Goal: Find specific page/section: Find specific page/section

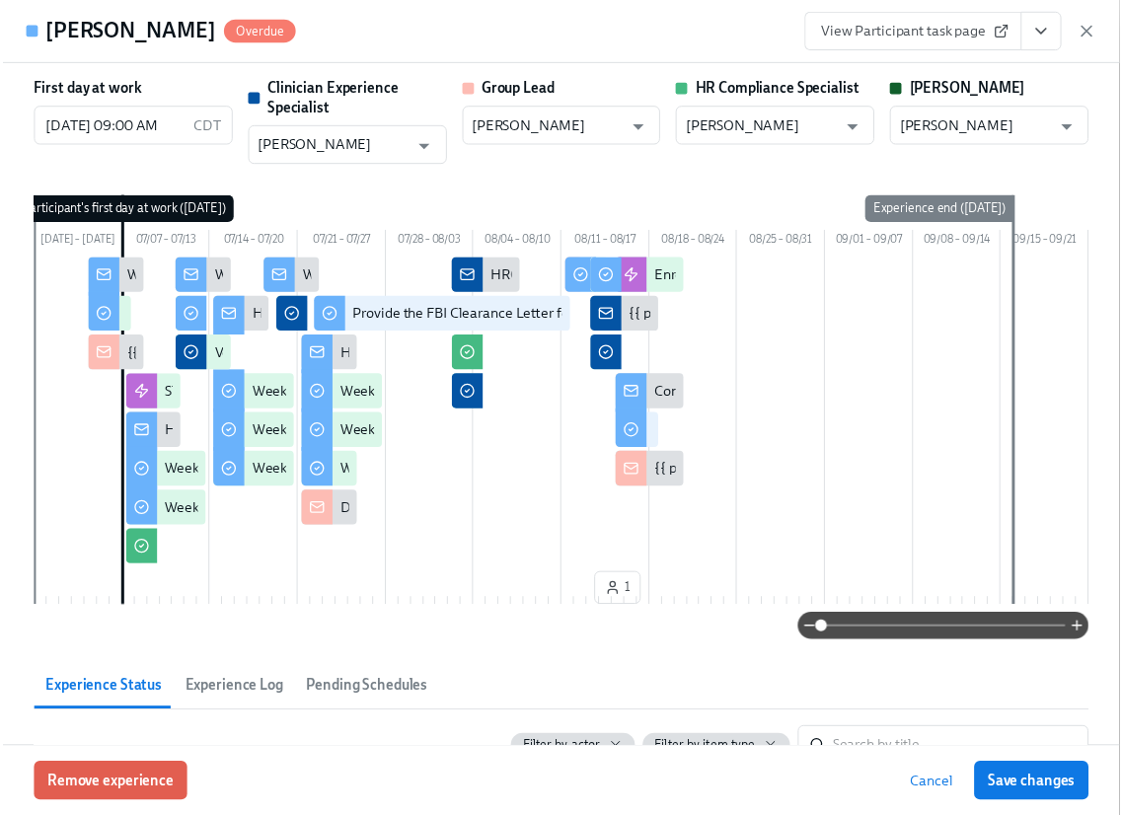
scroll to position [695, 0]
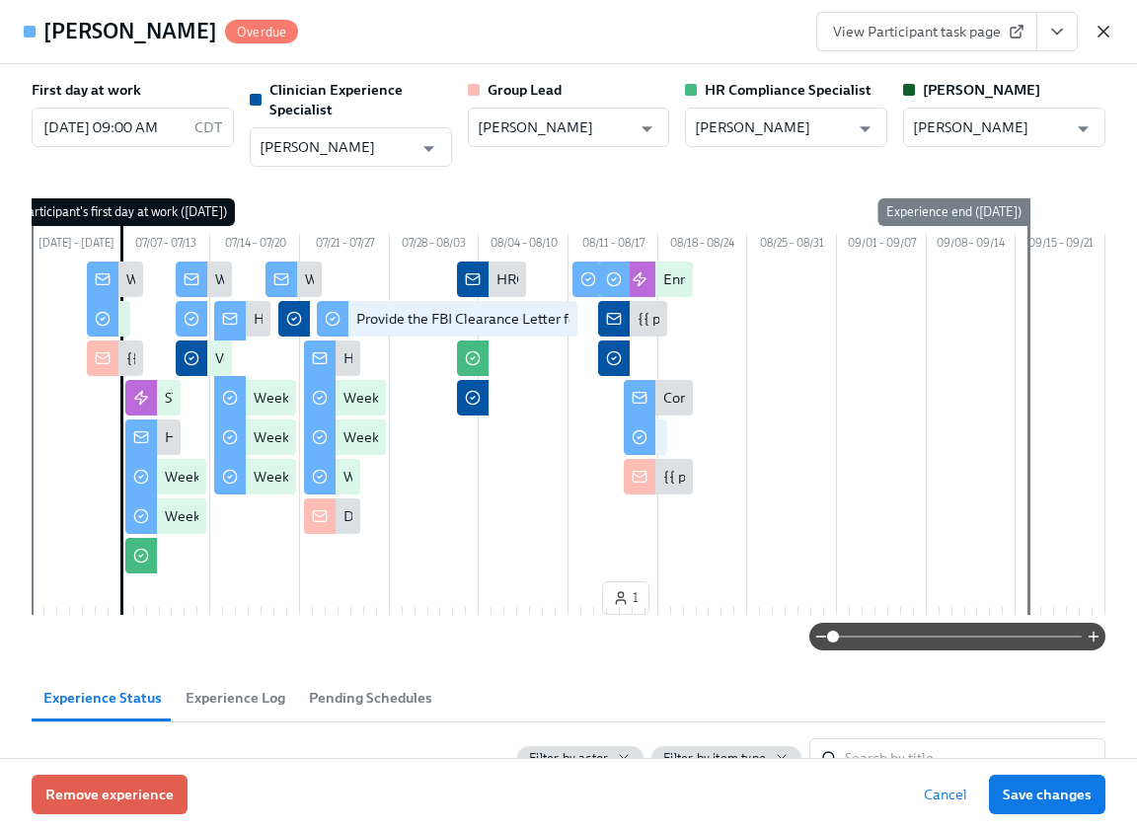
click at [1099, 27] on icon "button" at bounding box center [1103, 32] width 20 height 20
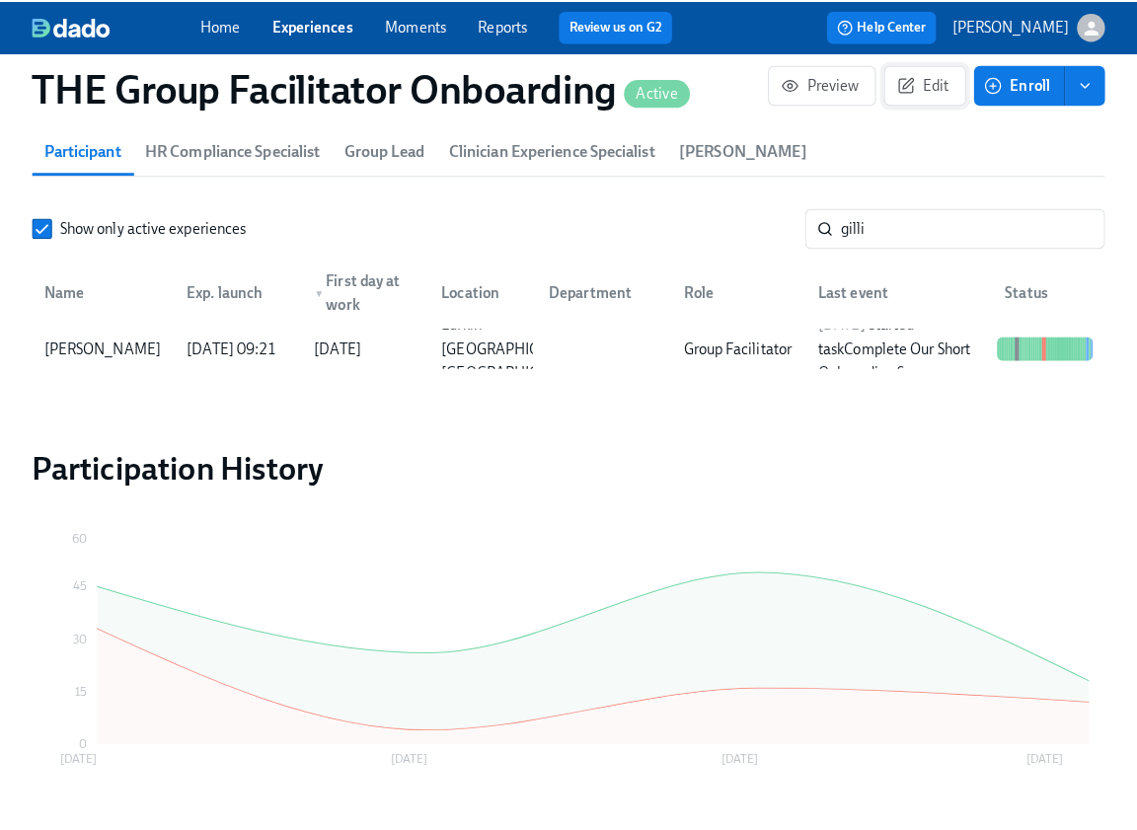
scroll to position [0, 30710]
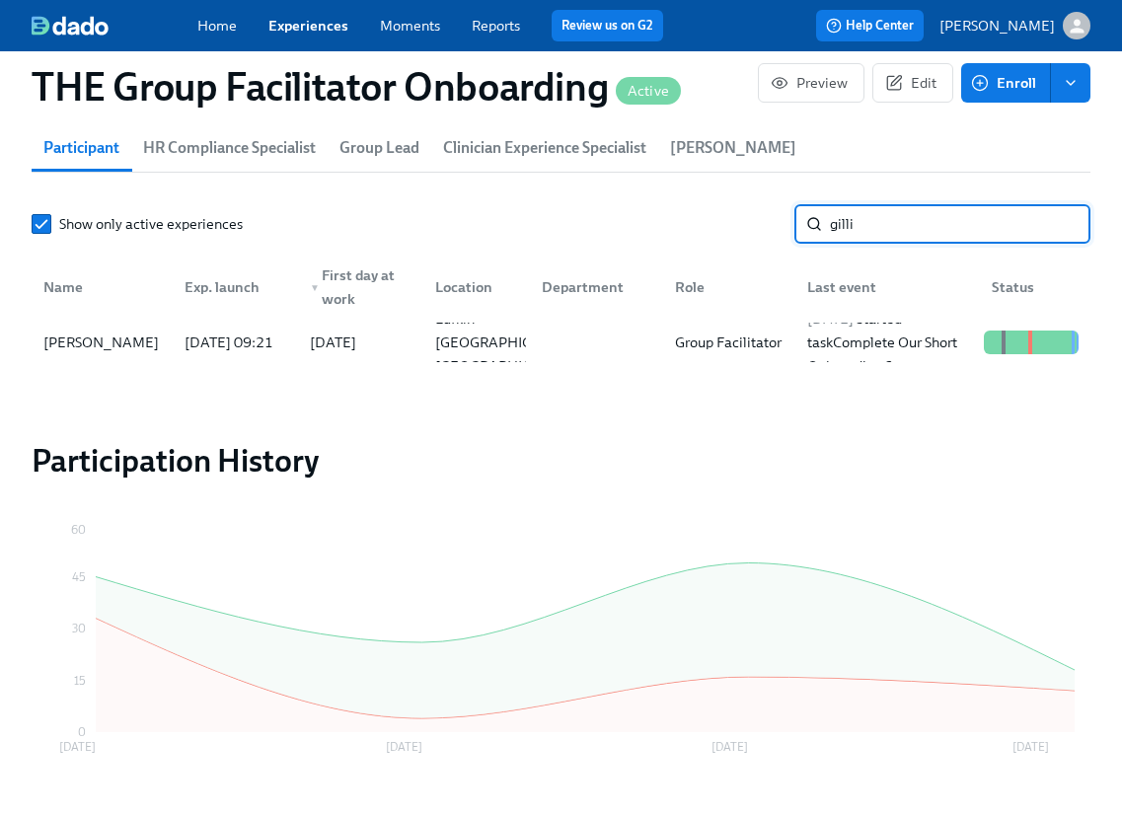
click at [959, 217] on input "gilli" at bounding box center [960, 223] width 260 height 39
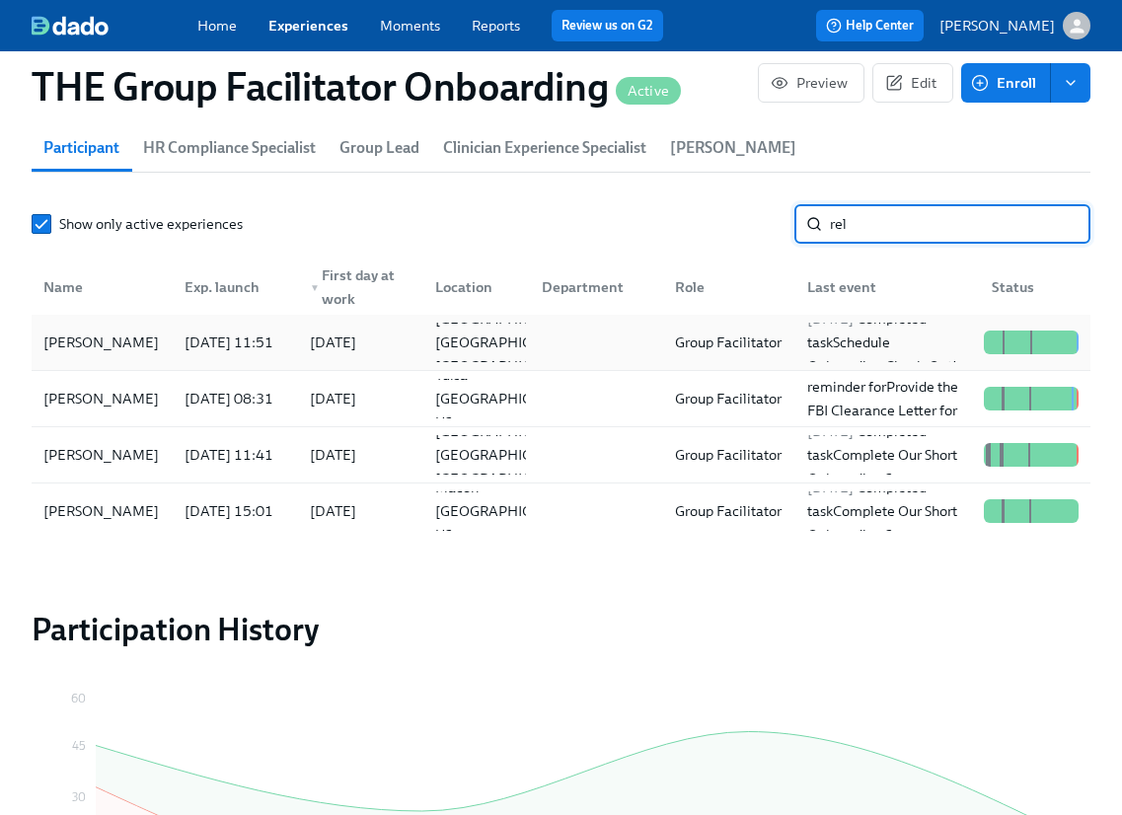
click at [93, 352] on div "Rel Robinson" at bounding box center [101, 343] width 131 height 24
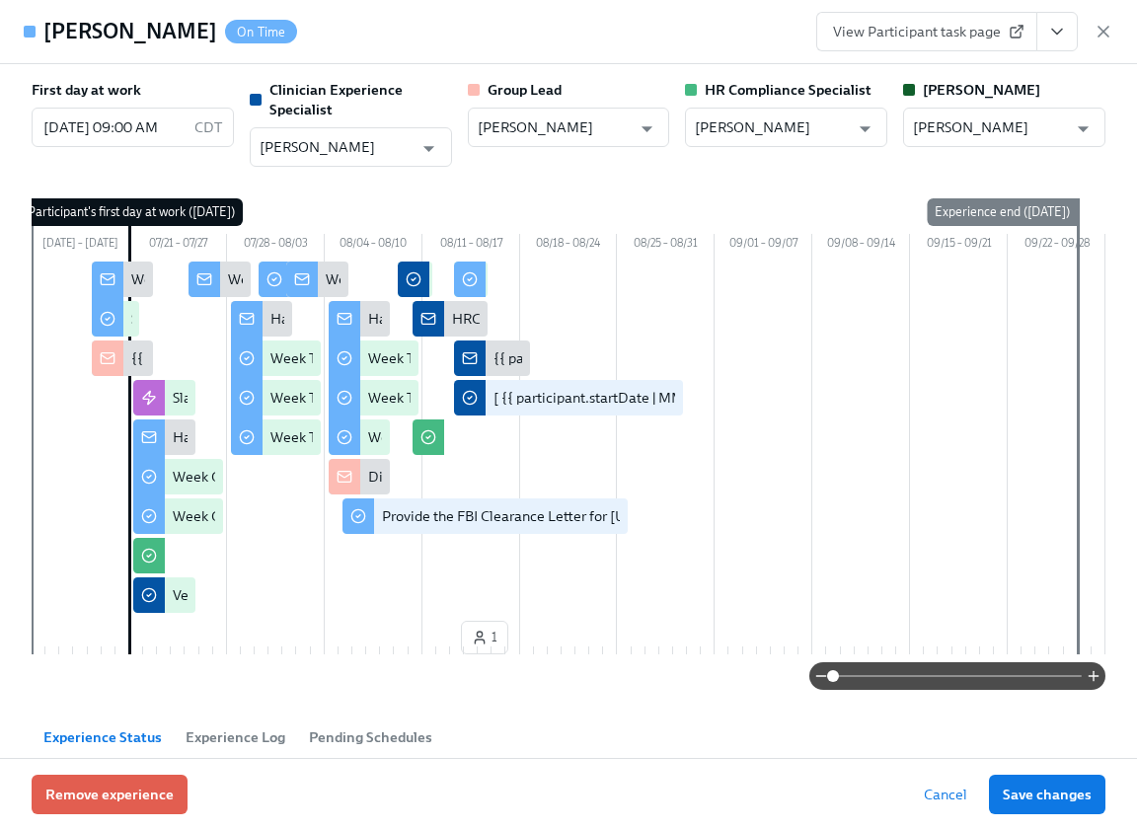
click at [1056, 28] on icon "View task page" at bounding box center [1057, 32] width 20 height 20
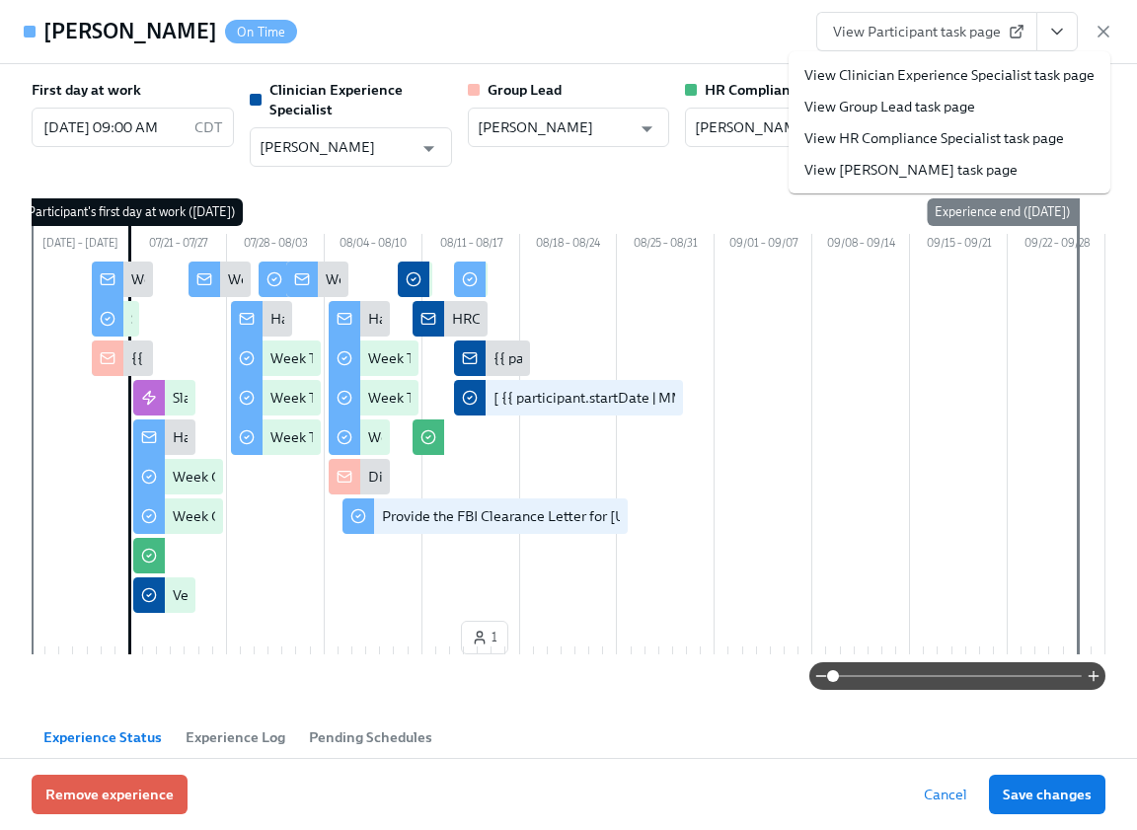
click at [982, 71] on link "View Clinician Experience Specialist task page" at bounding box center [949, 75] width 290 height 20
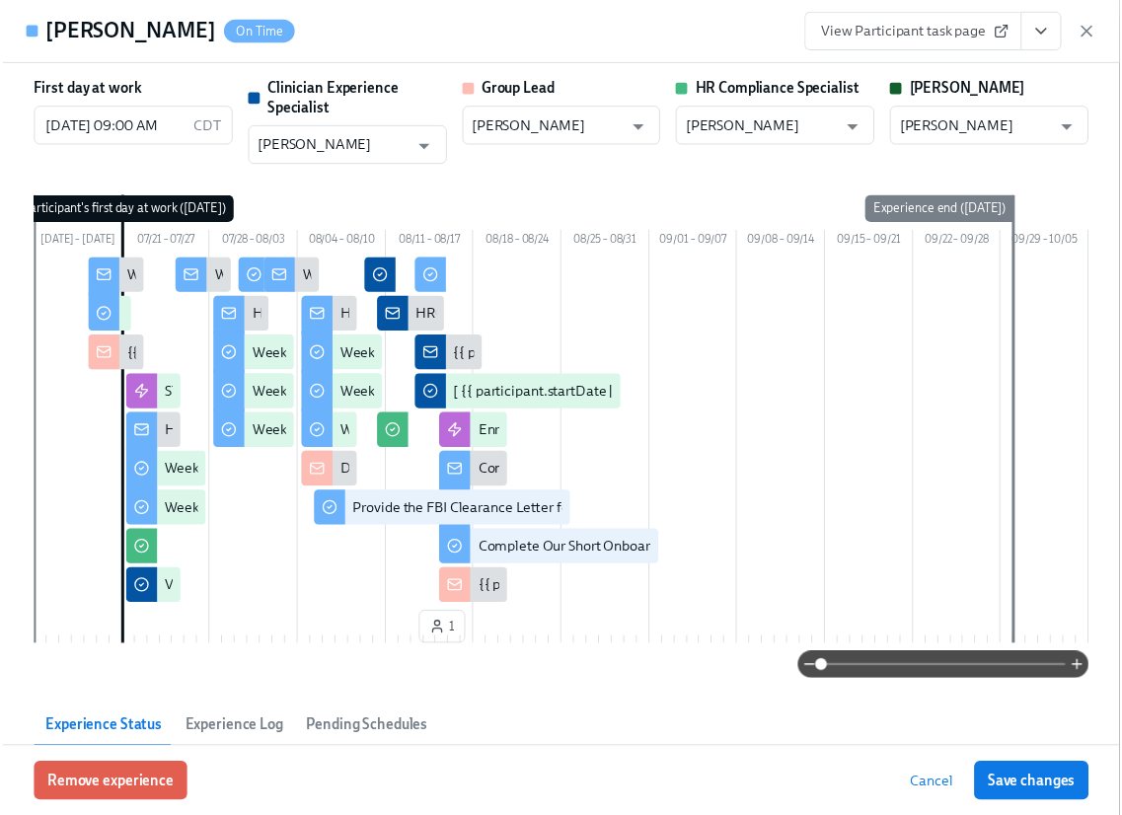
scroll to position [0, 30725]
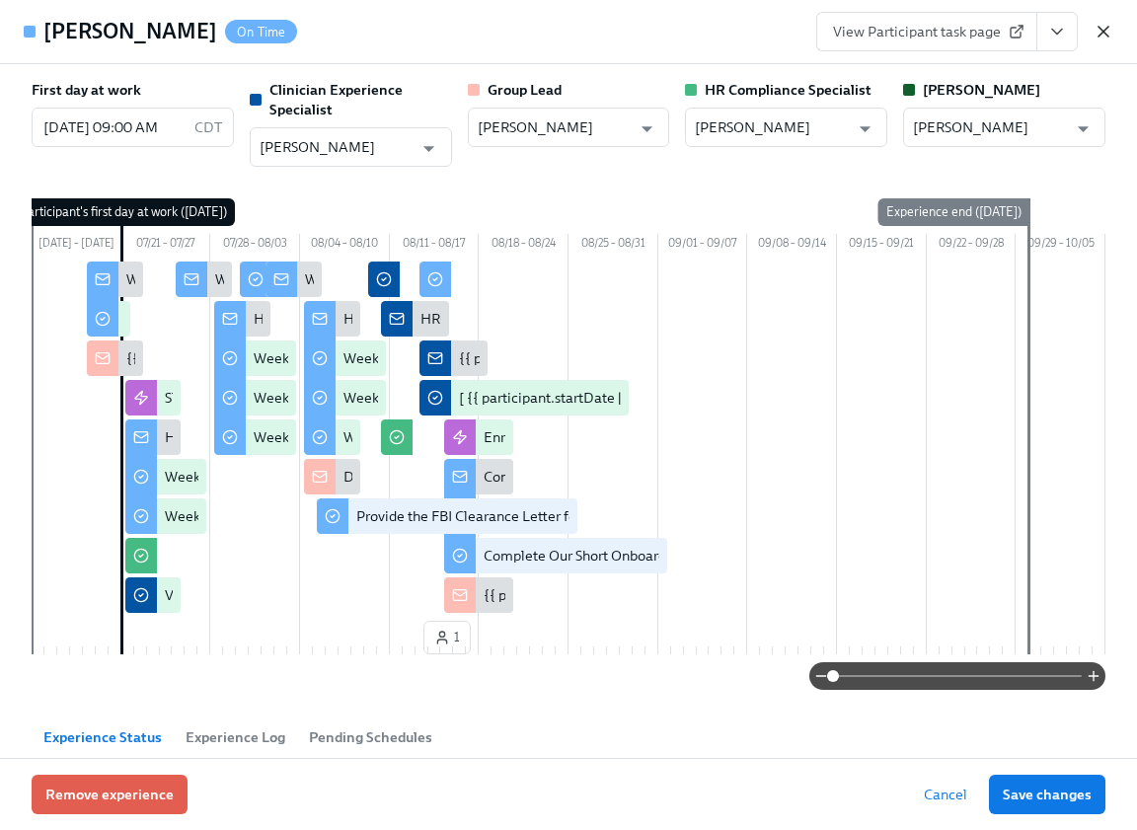
click at [1094, 24] on icon "button" at bounding box center [1103, 32] width 20 height 20
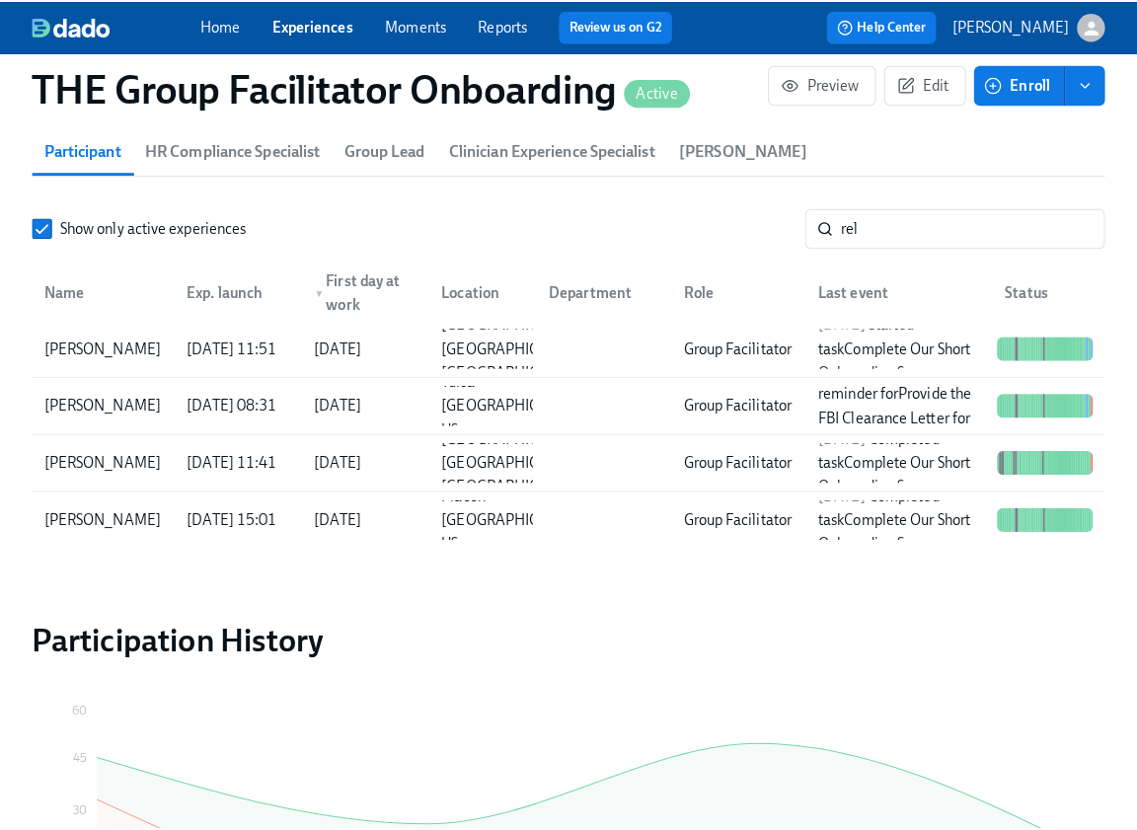
scroll to position [0, 30710]
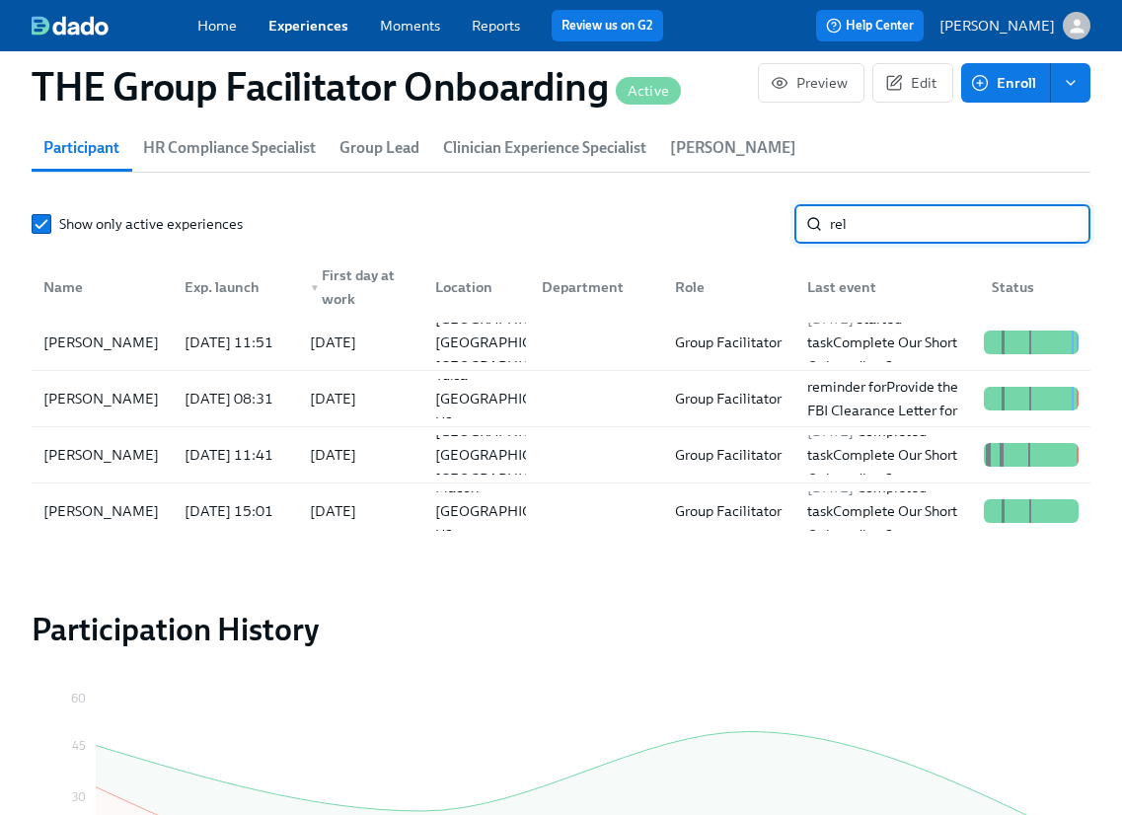
click at [869, 236] on input "rel" at bounding box center [960, 223] width 260 height 39
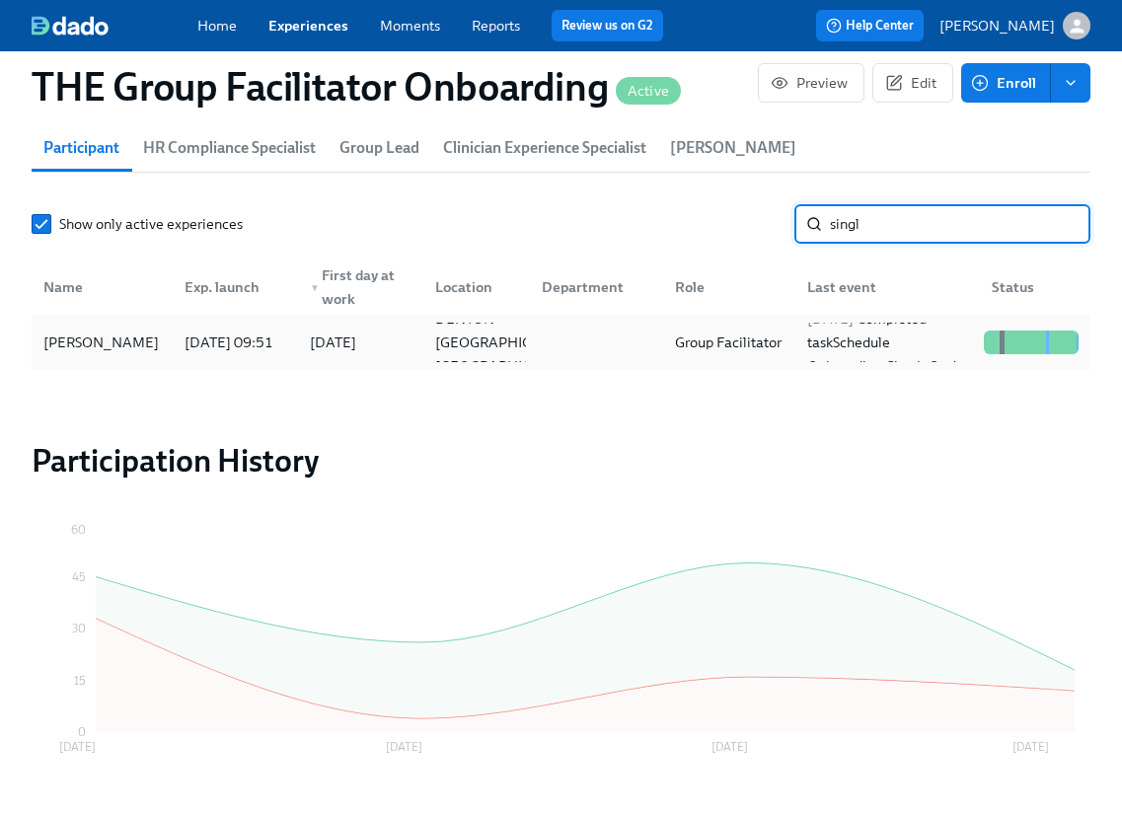
type input "singl"
click at [85, 342] on div "Kendra Singleton" at bounding box center [101, 343] width 131 height 24
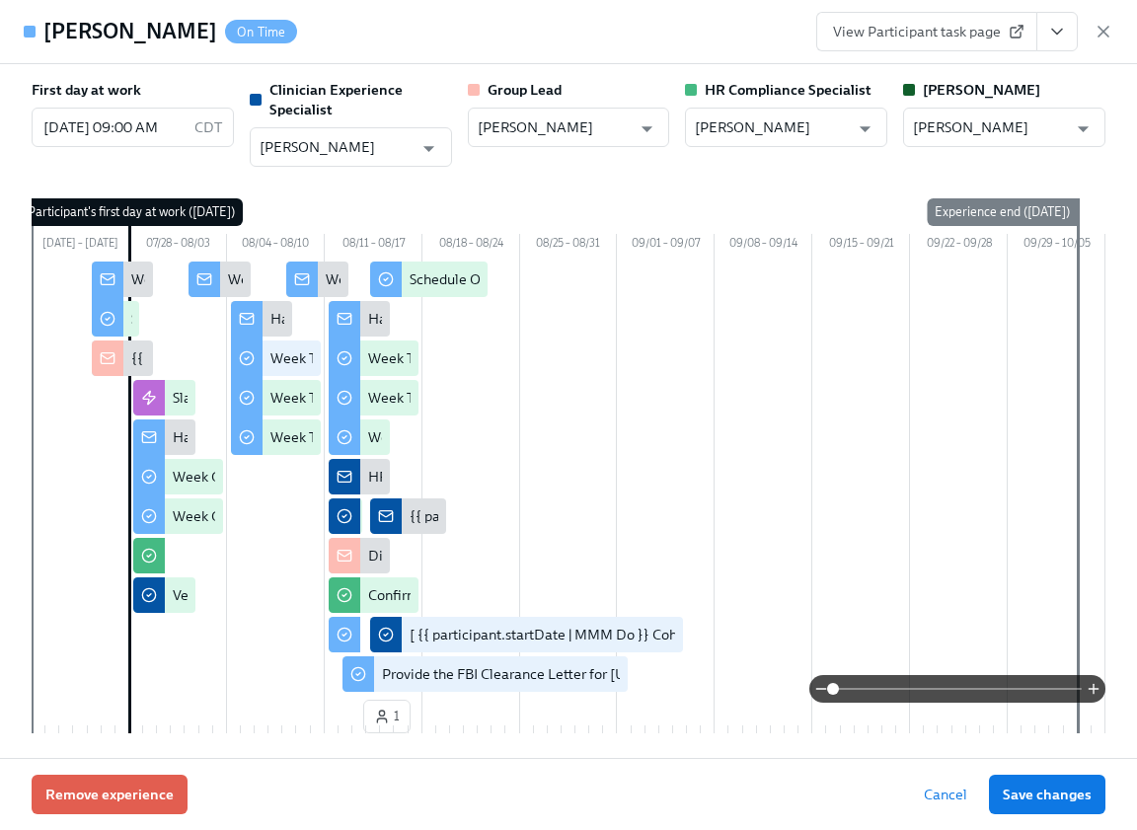
click at [1055, 33] on icon "View task page" at bounding box center [1057, 32] width 10 height 5
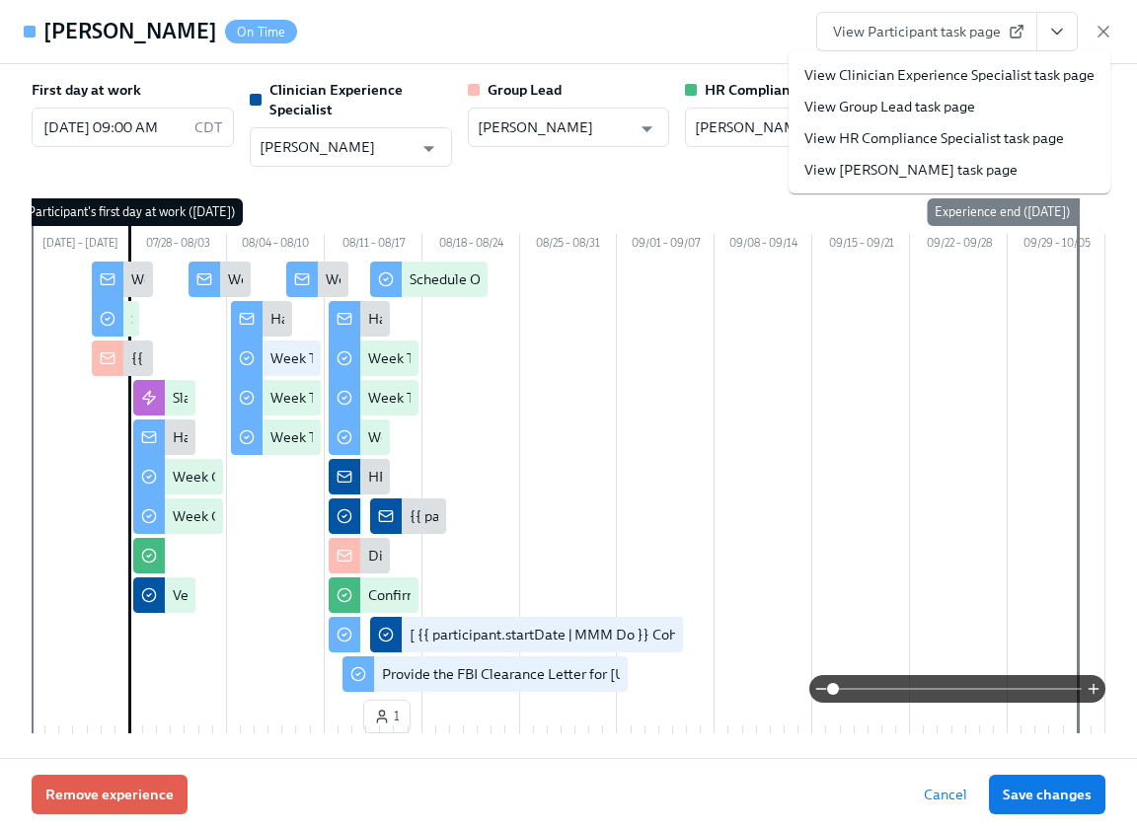
click at [972, 74] on link "View Clinician Experience Specialist task page" at bounding box center [949, 75] width 290 height 20
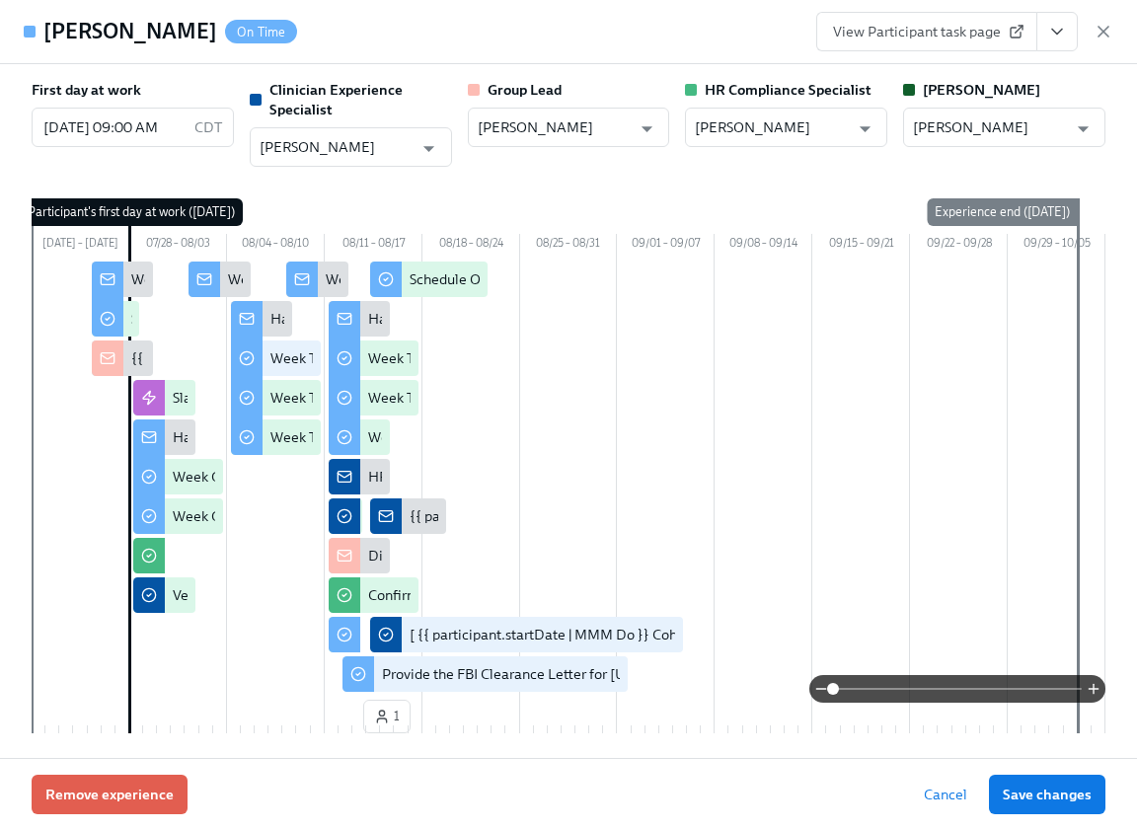
click at [883, 24] on span "View Participant task page" at bounding box center [926, 32] width 187 height 20
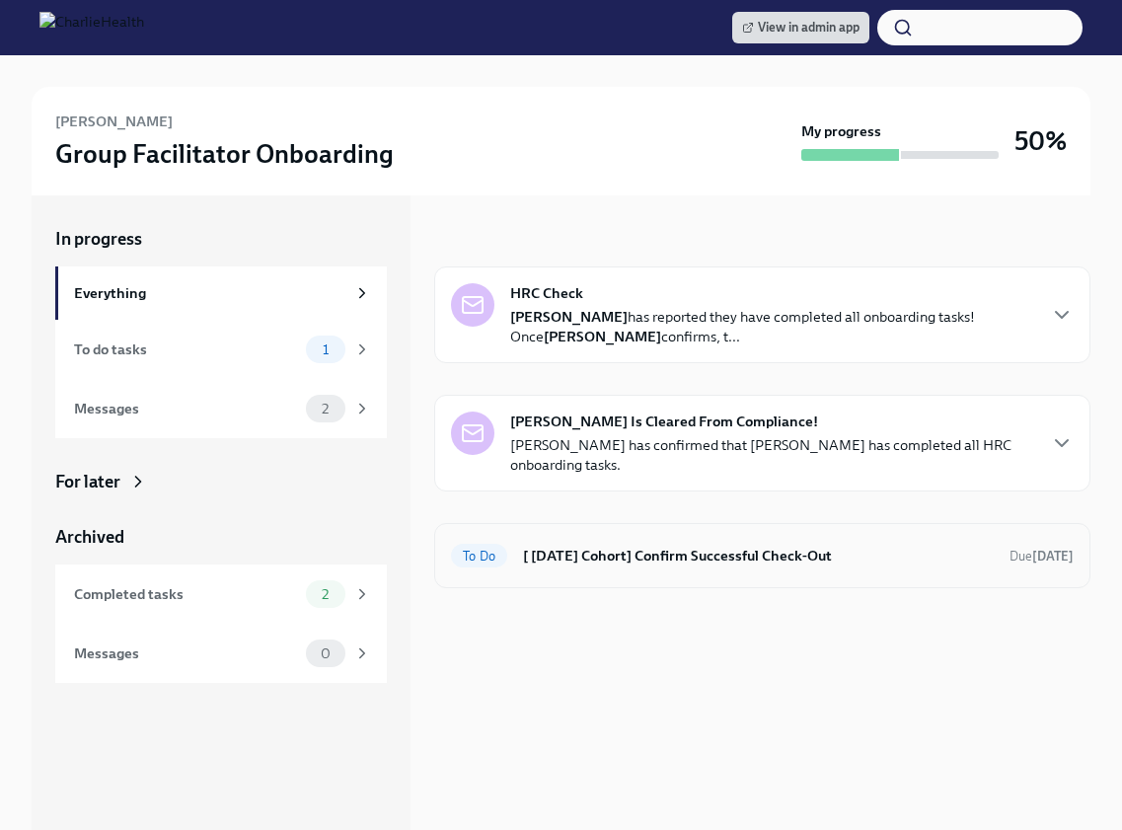
click at [618, 555] on h6 "[ [DATE] Cohort] Confirm Successful Check-Out" at bounding box center [758, 556] width 471 height 22
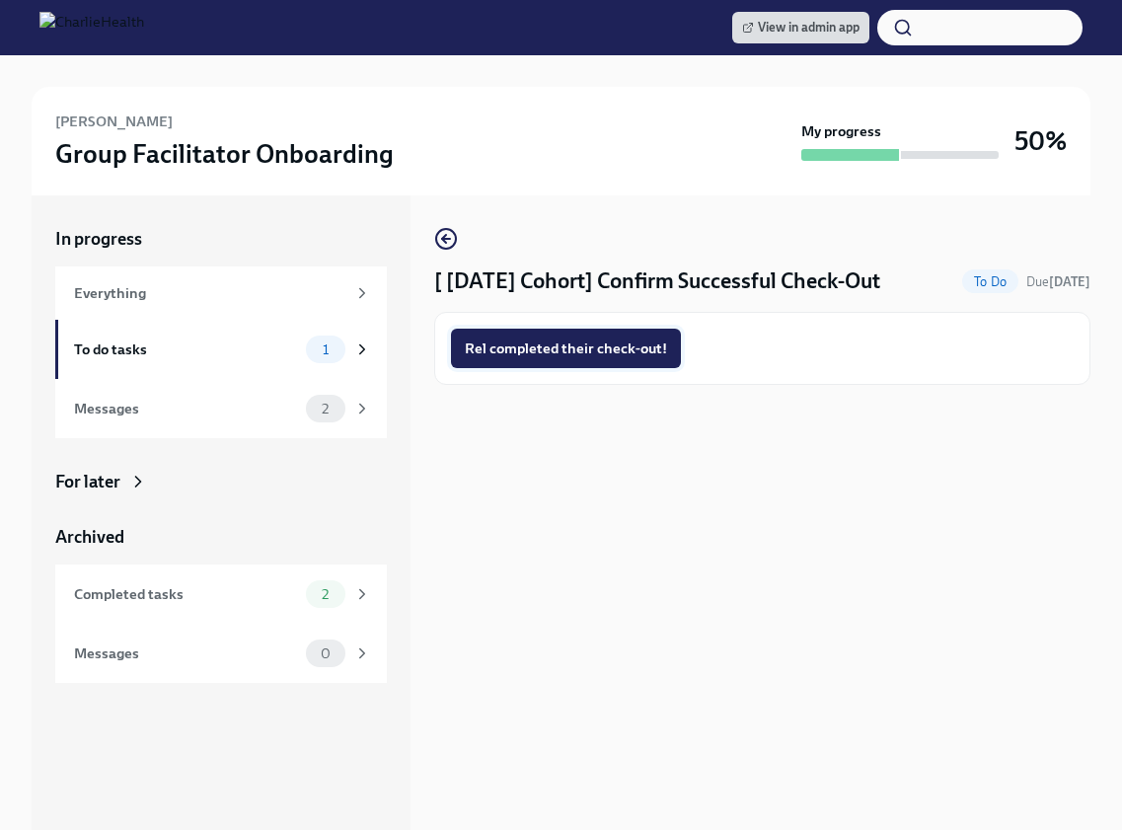
click at [568, 351] on span "Rel completed their check-out!" at bounding box center [566, 348] width 202 height 20
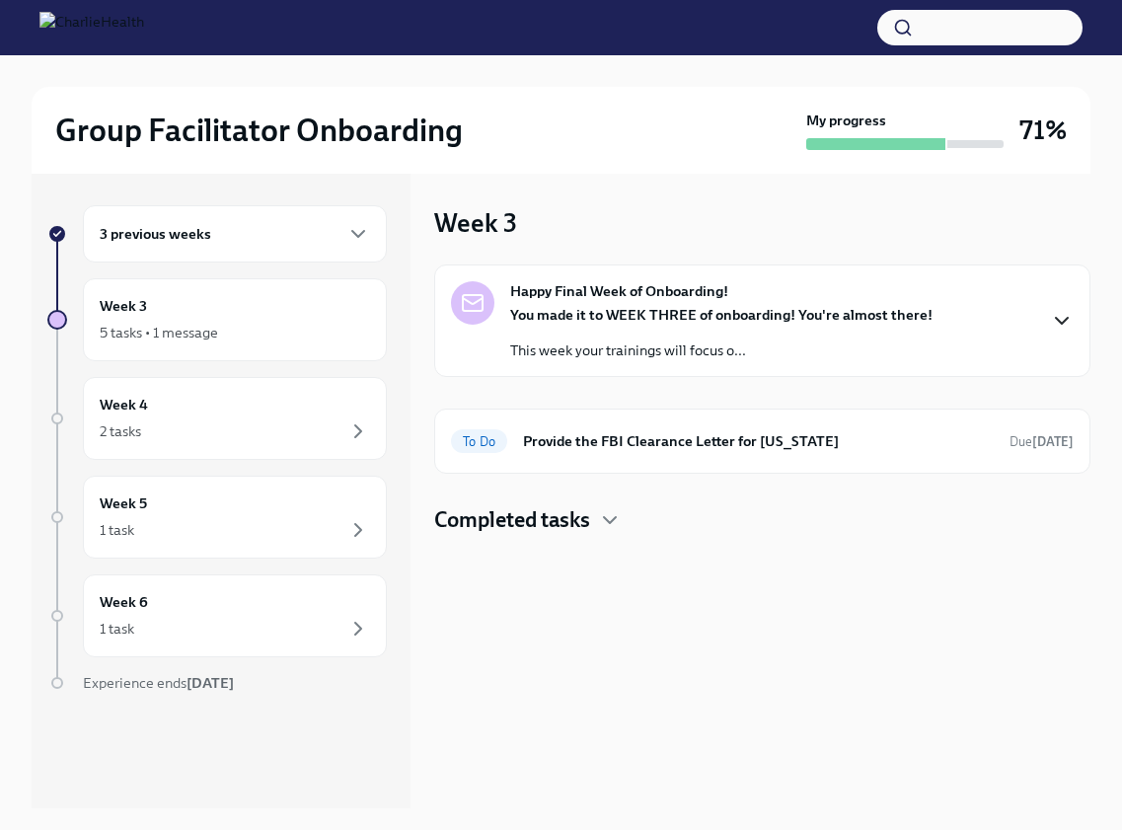
click at [1066, 317] on icon "button" at bounding box center [1062, 321] width 24 height 24
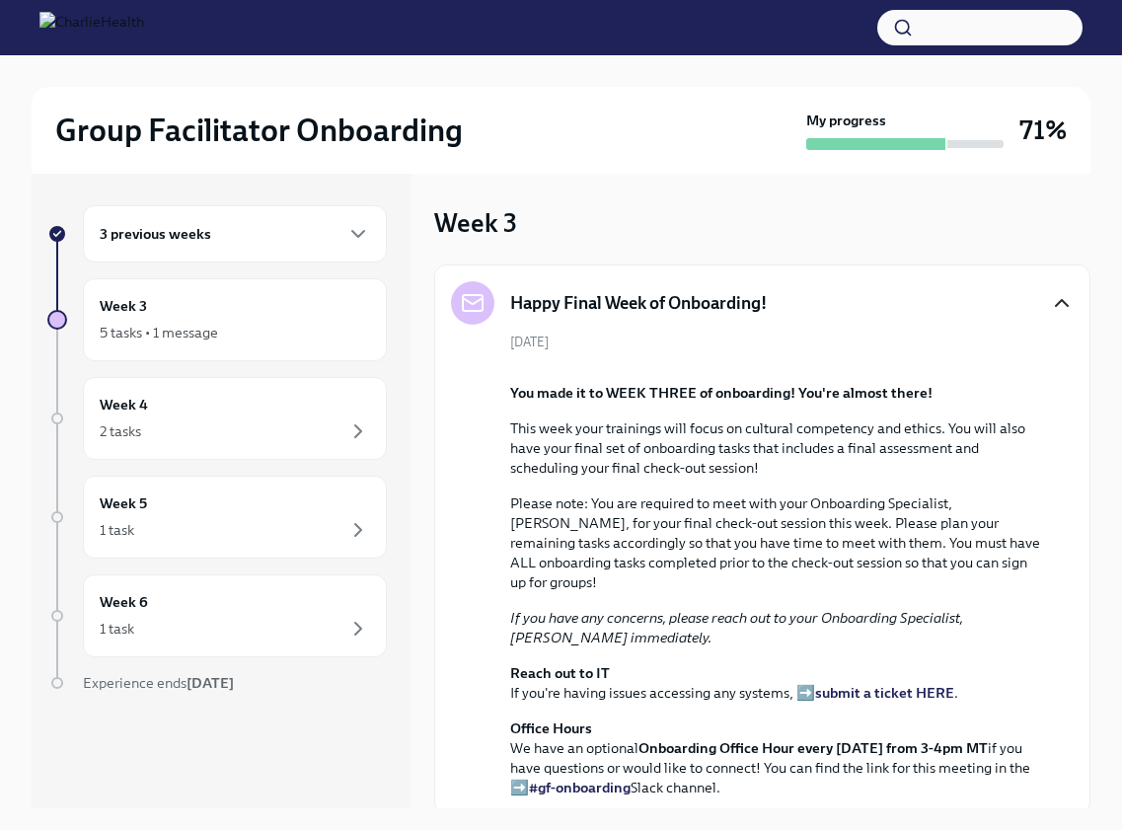
click at [1050, 298] on icon "button" at bounding box center [1062, 303] width 24 height 24
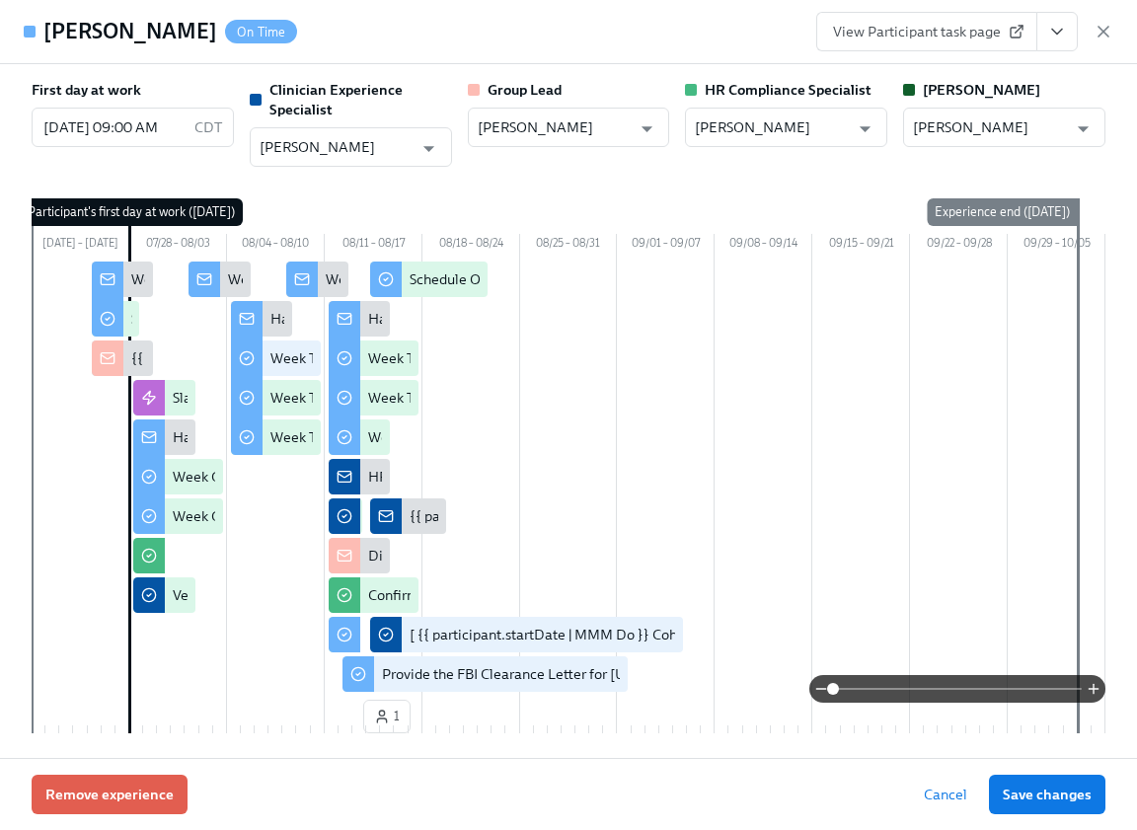
scroll to position [695, 0]
click at [985, 29] on span "View Participant task page" at bounding box center [926, 32] width 187 height 20
